Goal: Task Accomplishment & Management: Use online tool/utility

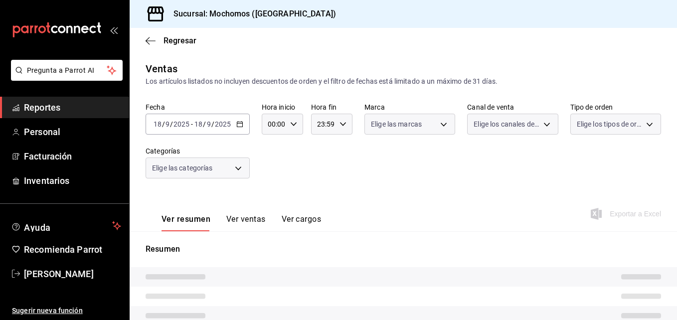
type input "2d195258-a112-483e-9c41-0e6351594330,d48f3e9a-3ab1-4b8f-8ab3-d3938f1810f2,a94d4…"
type input "562d5b5b-21a2-4ace-a941-66278f4a6c49"
type input "PARROT,UBER_EATS,RAPPI,DIDI_FOOD,ONLINE"
type input "3511826e-d0de-4296-8152-2ac5d1de6c07,baed2e38-a444-4c8b-baeb-c256ad15bf0c,e2b47…"
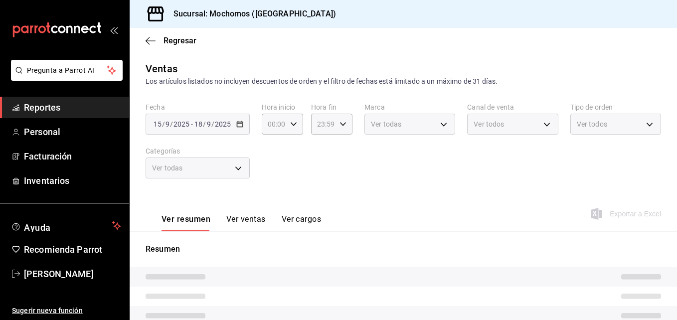
click at [439, 129] on div "Ver todas" at bounding box center [409, 124] width 91 height 21
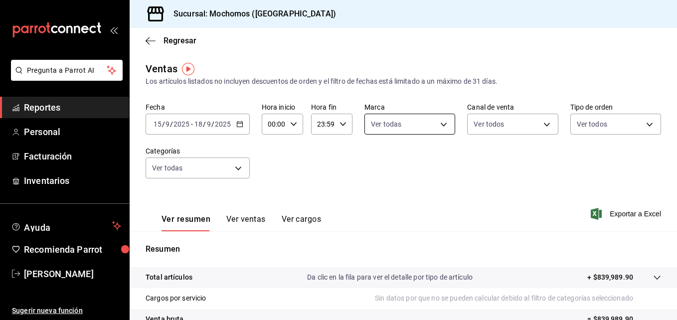
click at [439, 129] on body "Pregunta a Parrot AI Reportes Personal Facturación Inventarios Ayuda Recomienda…" at bounding box center [338, 160] width 677 height 320
click at [294, 165] on div at bounding box center [338, 160] width 677 height 320
click at [242, 130] on div "[DATE] [DATE] - [DATE] [DATE]" at bounding box center [198, 124] width 104 height 21
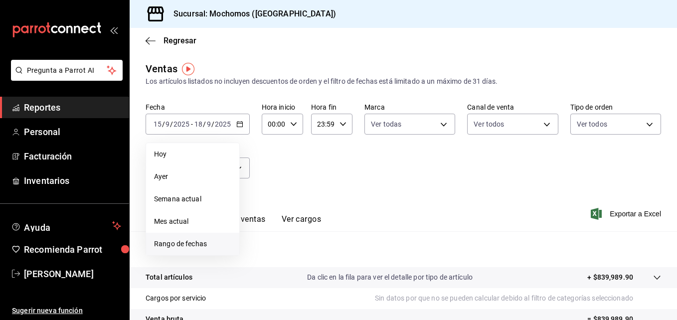
click at [196, 246] on span "Rango de fechas" at bounding box center [192, 244] width 77 height 10
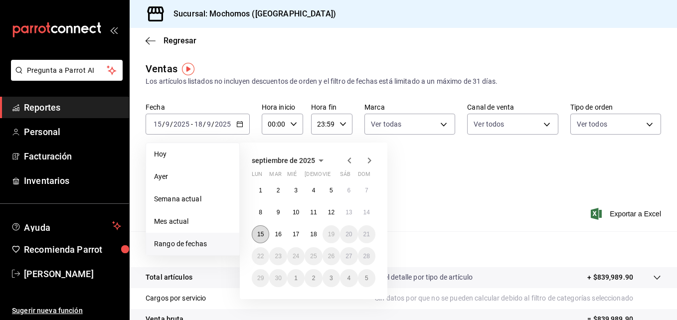
click at [258, 234] on abbr "15" at bounding box center [260, 234] width 6 height 7
click at [315, 232] on abbr "18" at bounding box center [313, 234] width 6 height 7
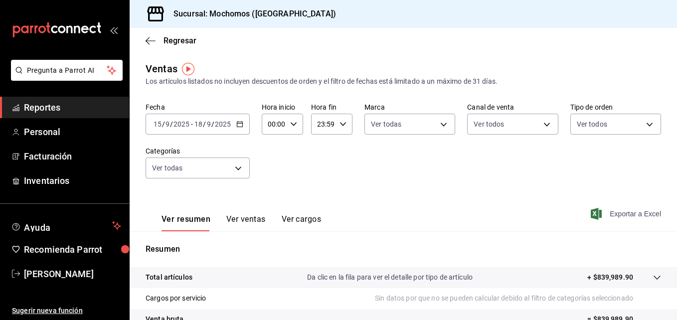
click at [621, 212] on span "Exportar a Excel" at bounding box center [627, 214] width 68 height 12
